Goal: Ask a question

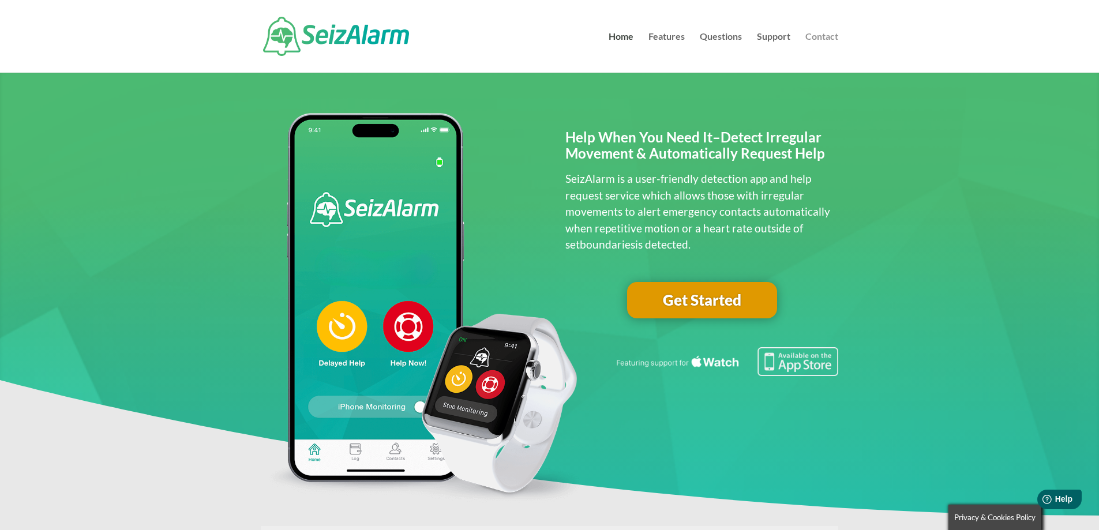
click at [830, 36] on link "Contact" at bounding box center [822, 52] width 33 height 40
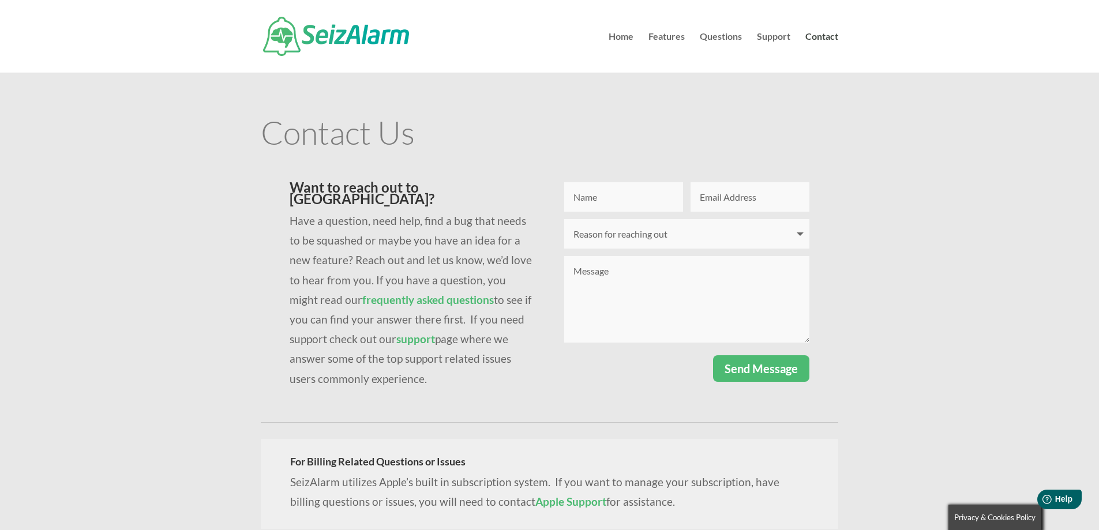
click at [615, 204] on input "Name" at bounding box center [623, 196] width 119 height 29
type input "[PERSON_NAME]"
type input "[EMAIL_ADDRESS][DOMAIN_NAME]"
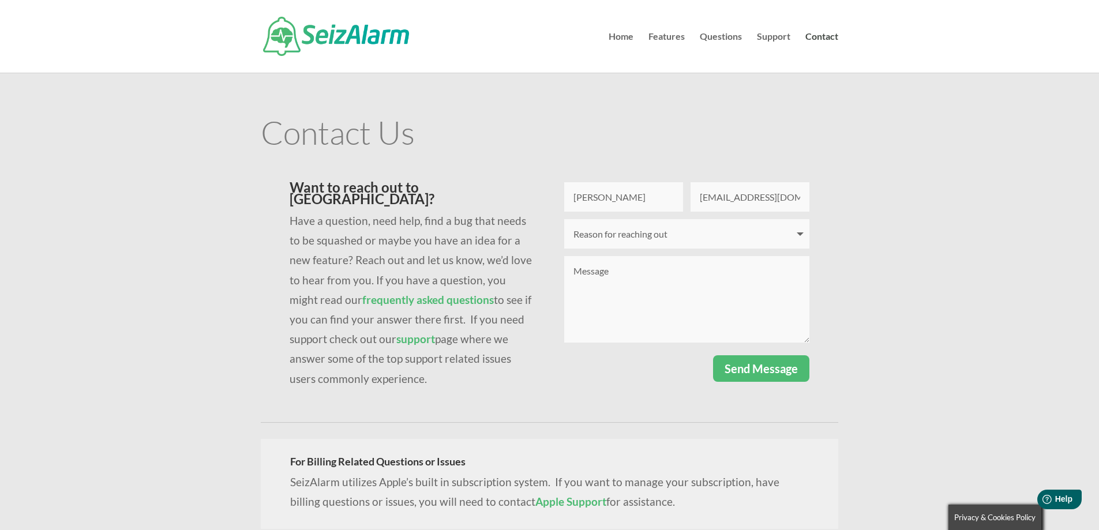
click at [619, 229] on select "Reason for reaching out I have a question I'm having issues logging in I need t…" at bounding box center [686, 233] width 245 height 29
select select "I have a question"
click at [564, 219] on select "Reason for reaching out I have a question I'm having issues logging in I need t…" at bounding box center [686, 233] width 245 height 29
click at [619, 275] on textarea "Message" at bounding box center [686, 299] width 245 height 87
